Goal: Information Seeking & Learning: Understand process/instructions

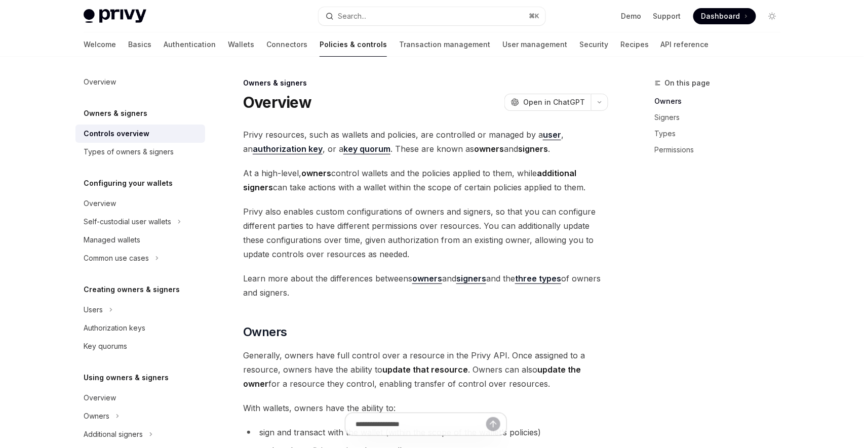
scroll to position [264, 0]
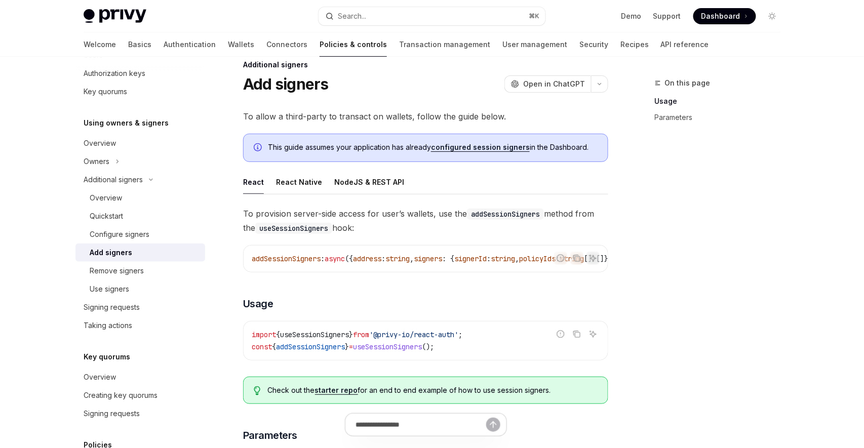
scroll to position [20, 0]
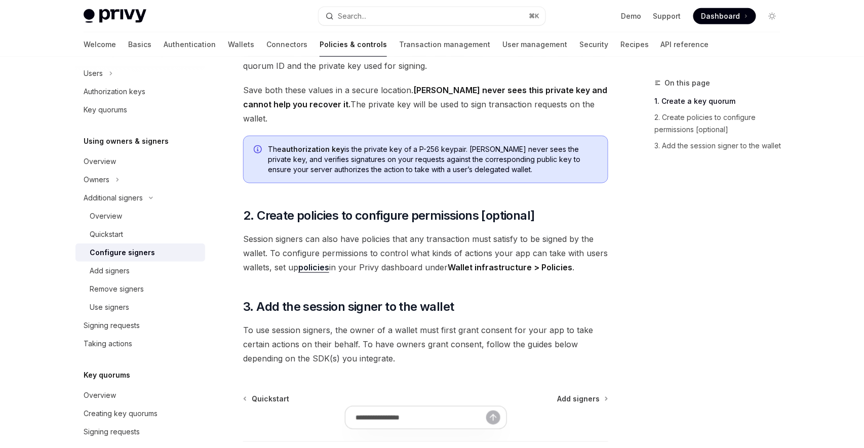
scroll to position [303, 0]
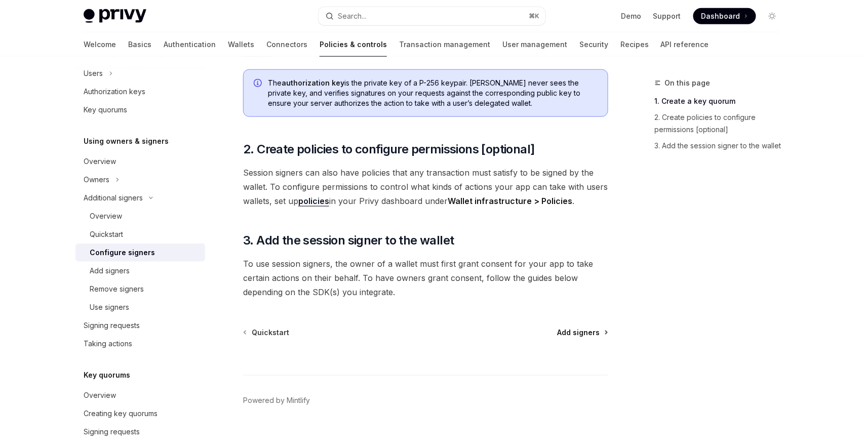
click at [593, 328] on span "Add signers" at bounding box center [578, 333] width 43 height 10
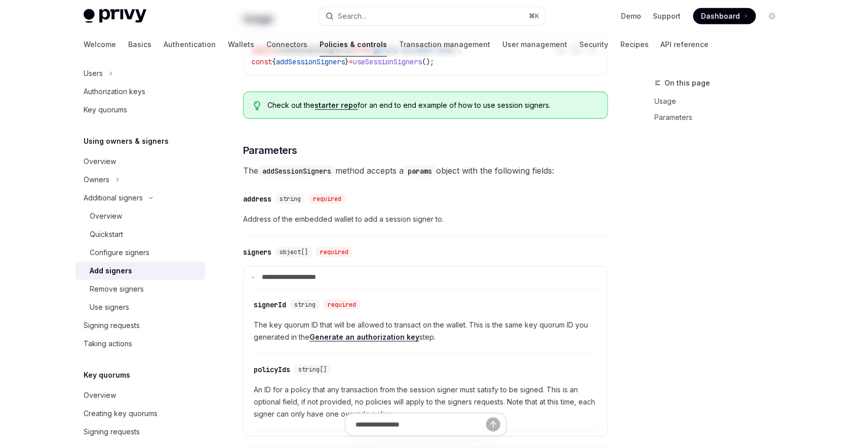
type textarea "*"
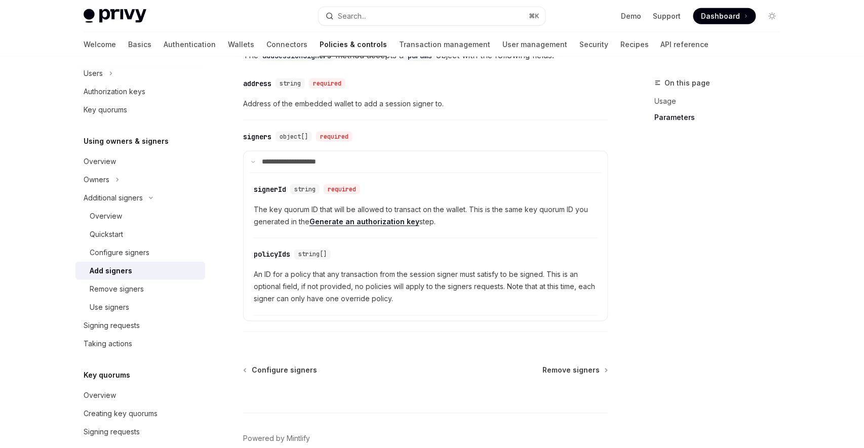
scroll to position [426, 0]
